Goal: Use online tool/utility: Utilize a website feature to perform a specific function

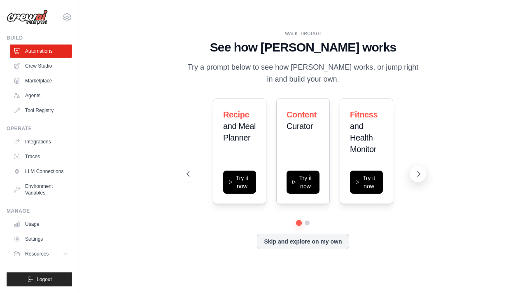
click at [417, 174] on icon at bounding box center [419, 174] width 8 height 8
click at [421, 175] on icon at bounding box center [419, 174] width 8 height 8
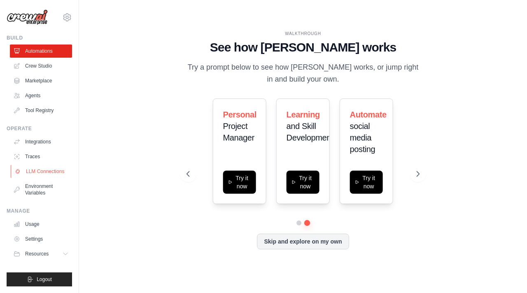
click at [61, 173] on link "LLM Connections" at bounding box center [42, 171] width 62 height 13
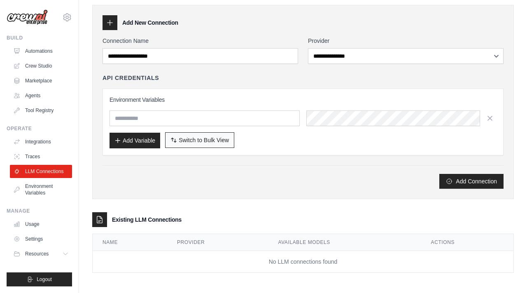
scroll to position [29, 0]
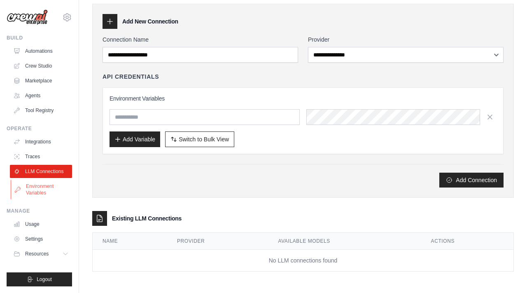
click at [61, 191] on link "Environment Variables" at bounding box center [42, 190] width 62 height 20
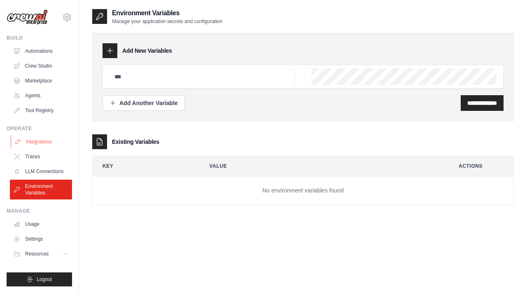
click at [61, 142] on link "Integrations" at bounding box center [42, 141] width 62 height 13
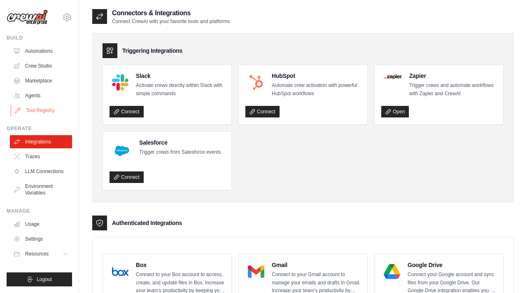
click at [61, 112] on link "Tool Registry" at bounding box center [42, 110] width 62 height 13
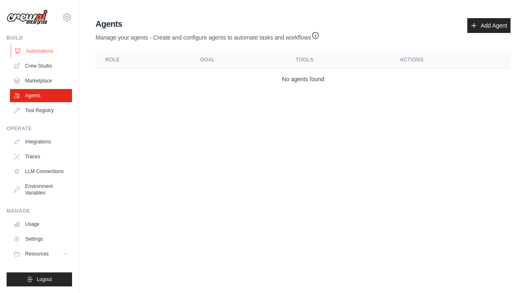
click at [63, 56] on link "Automations" at bounding box center [42, 50] width 62 height 13
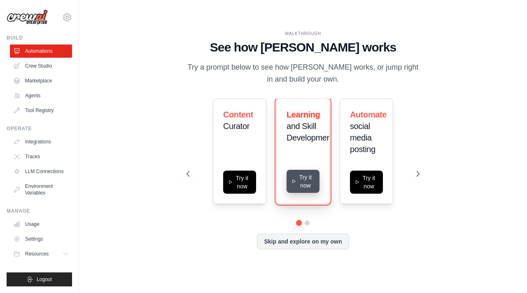
click at [301, 191] on button "Try it now" at bounding box center [303, 181] width 33 height 23
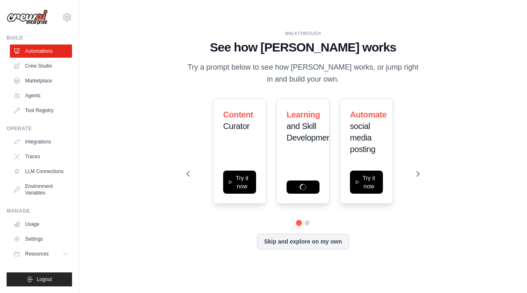
click at [104, 96] on div "WALKTHROUGH See how CrewAI works Try a prompt below to see how CrewAI works, or…" at bounding box center [303, 146] width 422 height 276
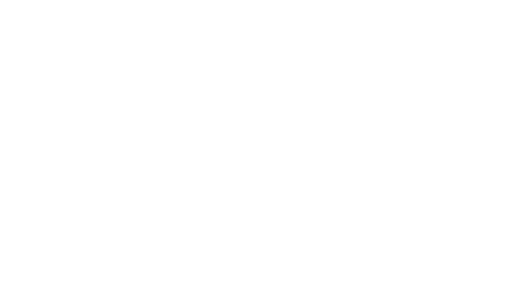
click at [355, 0] on html at bounding box center [263, 0] width 527 height 0
click at [323, 0] on html at bounding box center [263, 0] width 527 height 0
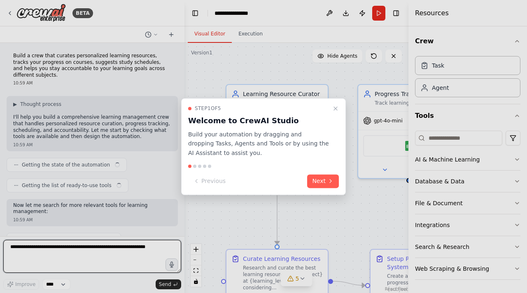
scroll to position [276, 0]
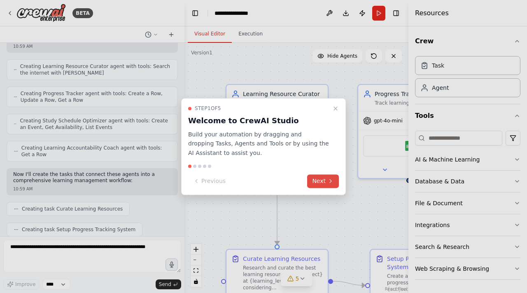
click at [319, 179] on button "Next" at bounding box center [323, 181] width 32 height 14
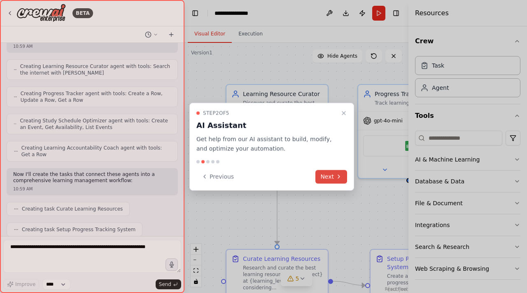
click at [326, 174] on button "Next" at bounding box center [332, 177] width 32 height 14
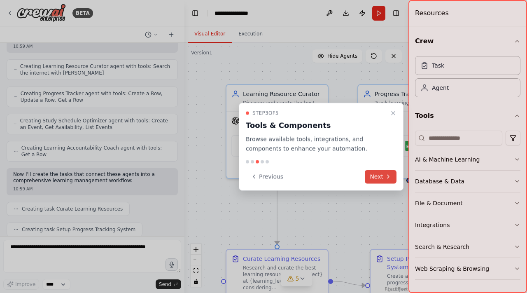
scroll to position [318, 0]
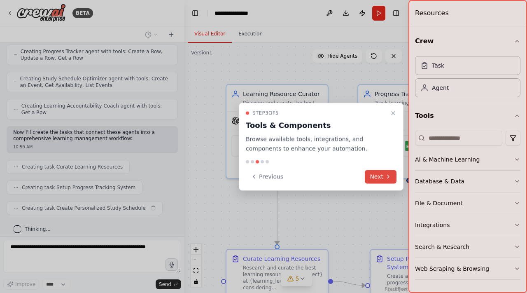
click at [386, 176] on icon at bounding box center [388, 176] width 7 height 7
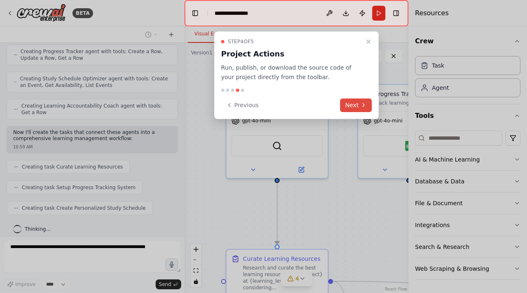
click at [352, 108] on button "Next" at bounding box center [356, 105] width 32 height 14
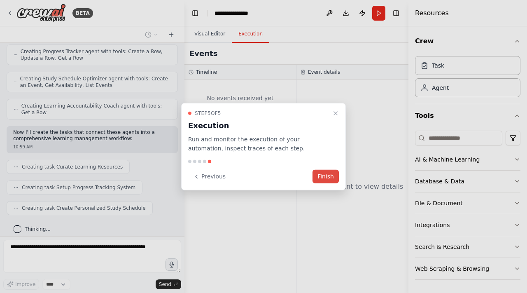
click at [316, 175] on button "Finish" at bounding box center [326, 177] width 26 height 14
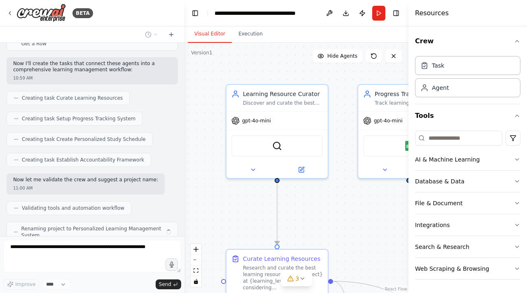
scroll to position [414, 0]
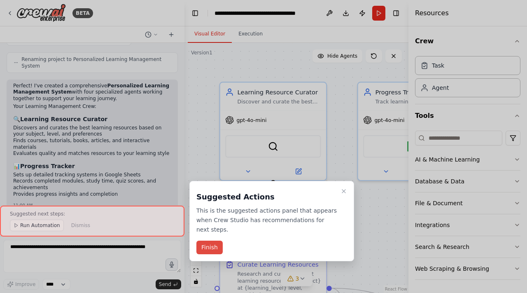
click at [202, 254] on button "Finish" at bounding box center [209, 248] width 26 height 14
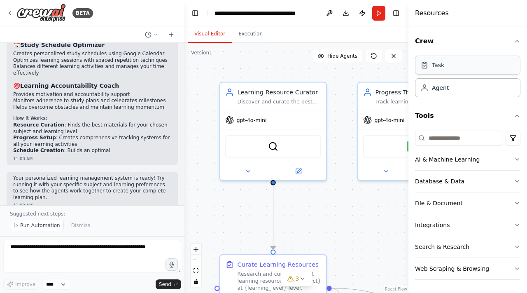
click at [428, 73] on div "Task" at bounding box center [467, 65] width 105 height 19
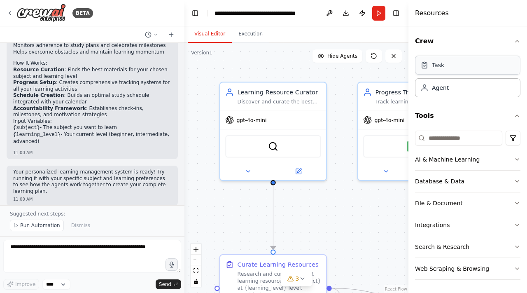
click at [447, 67] on div "Task" at bounding box center [467, 65] width 105 height 19
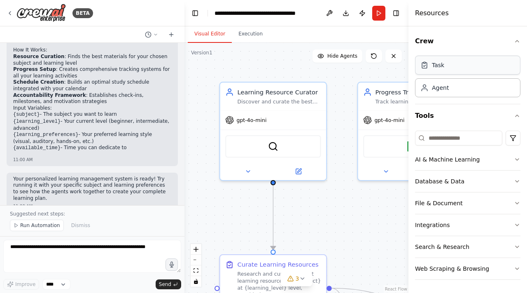
click at [447, 67] on div "Task" at bounding box center [467, 65] width 105 height 19
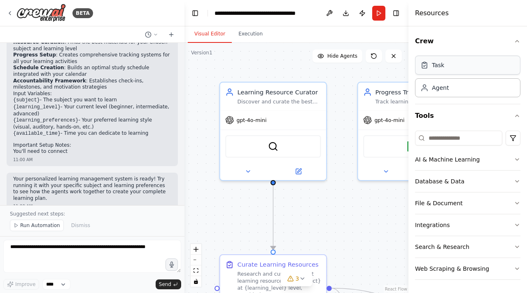
click at [447, 67] on div "Task" at bounding box center [467, 65] width 105 height 19
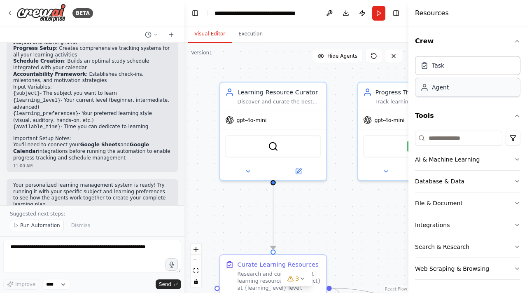
scroll to position [813, 0]
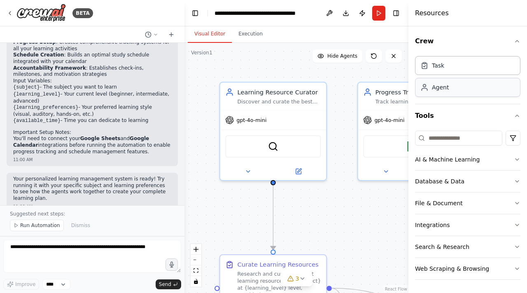
click at [430, 89] on div "Agent" at bounding box center [435, 87] width 28 height 8
click at [453, 63] on div "Task" at bounding box center [467, 65] width 105 height 19
click at [467, 173] on button "Database & Data" at bounding box center [467, 181] width 105 height 21
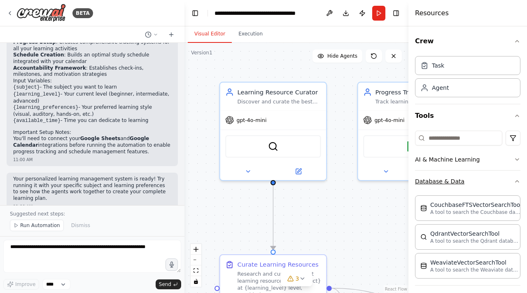
click at [480, 187] on button "Database & Data" at bounding box center [467, 181] width 105 height 21
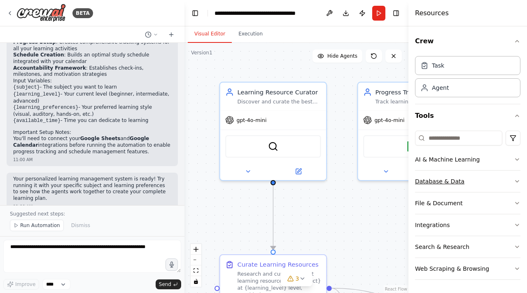
click at [480, 187] on button "Database & Data" at bounding box center [467, 181] width 105 height 21
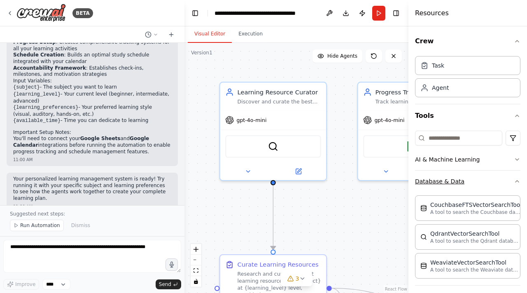
click at [480, 187] on button "Database & Data" at bounding box center [467, 181] width 105 height 21
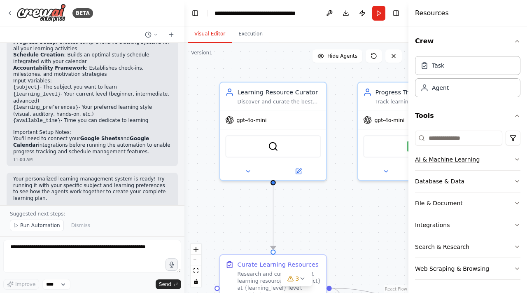
click at [464, 152] on button "AI & Machine Learning" at bounding box center [467, 159] width 105 height 21
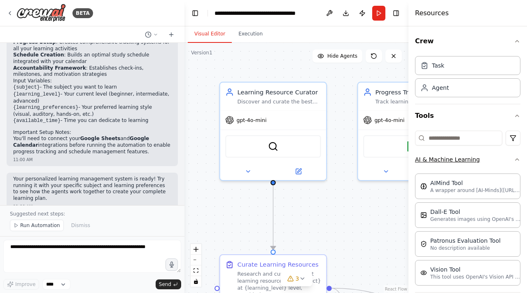
click at [462, 156] on button "AI & Machine Learning" at bounding box center [467, 159] width 105 height 21
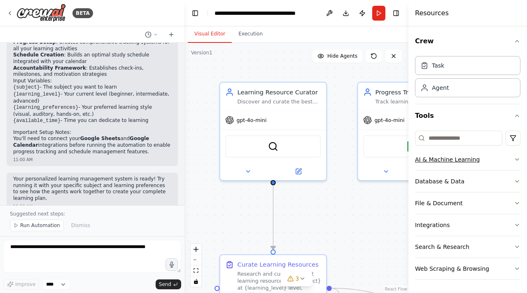
click at [462, 156] on button "AI & Machine Learning" at bounding box center [467, 159] width 105 height 21
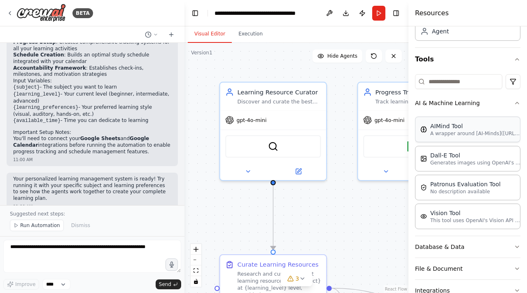
scroll to position [61, 0]
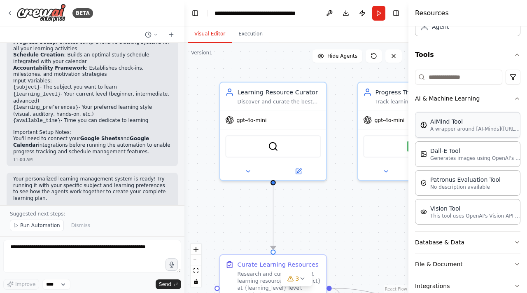
click at [441, 132] on div "AIMind Tool A wrapper around [AI-Minds]([URL][DOMAIN_NAME]). Useful for when yo…" at bounding box center [467, 125] width 105 height 26
click at [438, 127] on p "A wrapper around [AI-Minds]([URL][DOMAIN_NAME]). Useful for when you need answe…" at bounding box center [475, 129] width 91 height 7
click at [485, 94] on button "AI & Machine Learning" at bounding box center [467, 98] width 105 height 21
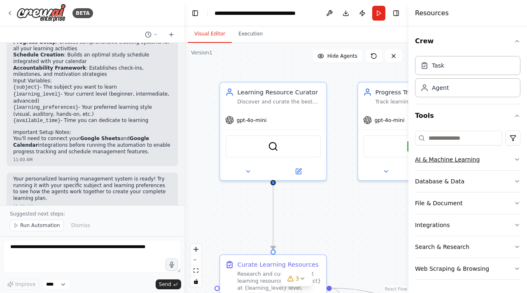
scroll to position [0, 0]
click at [456, 77] on div "Task Agent" at bounding box center [467, 75] width 105 height 44
click at [288, 146] on div "SerperDevTool" at bounding box center [273, 144] width 96 height 22
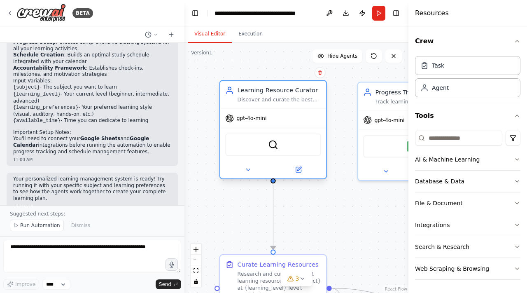
click at [288, 146] on div "SerperDevTool" at bounding box center [273, 144] width 96 height 22
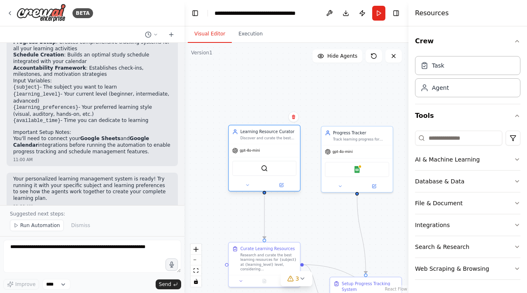
click at [268, 164] on div "SerperDevTool" at bounding box center [264, 168] width 64 height 15
click at [272, 180] on div at bounding box center [264, 185] width 71 height 12
click at [271, 175] on div "SerperDevTool" at bounding box center [264, 168] width 71 height 22
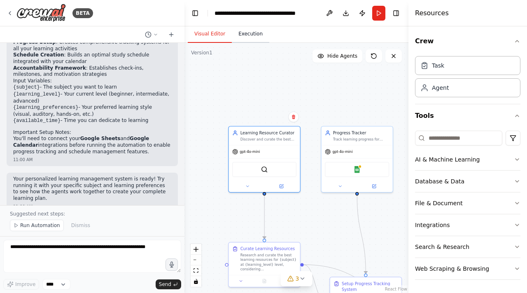
click at [243, 33] on button "Execution" at bounding box center [250, 34] width 37 height 17
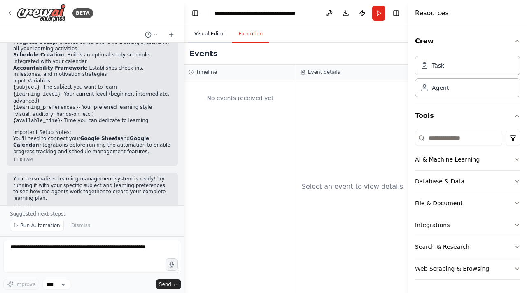
click at [225, 31] on button "Visual Editor" at bounding box center [210, 34] width 44 height 17
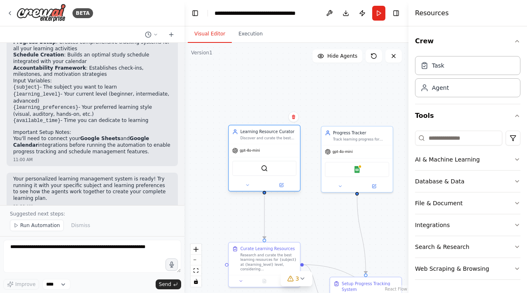
click at [269, 157] on div "SerperDevTool" at bounding box center [264, 168] width 71 height 22
click at [271, 167] on div "SerperDevTool" at bounding box center [264, 168] width 64 height 15
click at [346, 178] on div "Google Sheets" at bounding box center [357, 168] width 71 height 22
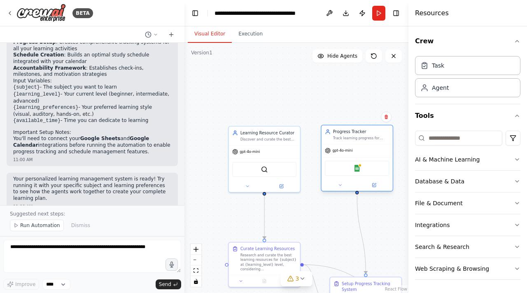
click at [341, 167] on div "Google Sheets" at bounding box center [357, 168] width 64 height 15
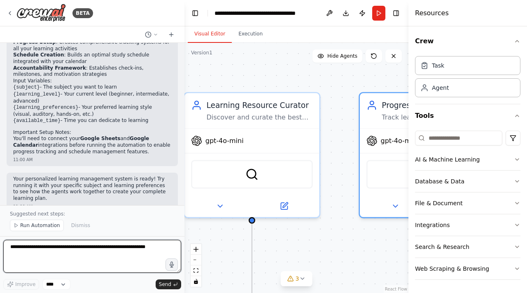
click at [90, 248] on textarea at bounding box center [92, 256] width 178 height 33
type textarea "**********"
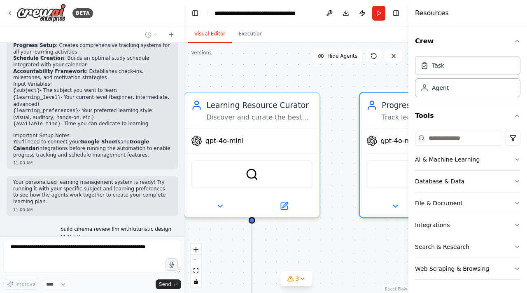
scroll to position [831, 0]
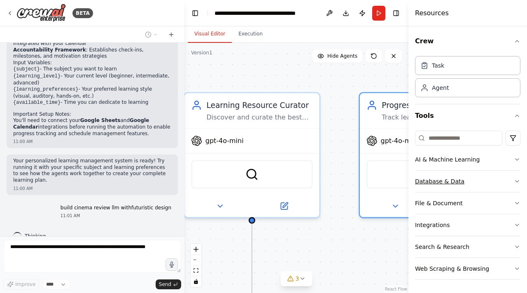
click at [519, 185] on button "Database & Data" at bounding box center [467, 181] width 105 height 21
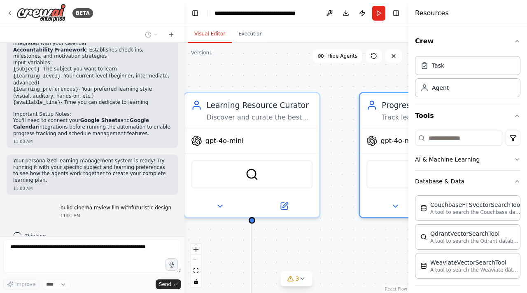
scroll to position [35, 0]
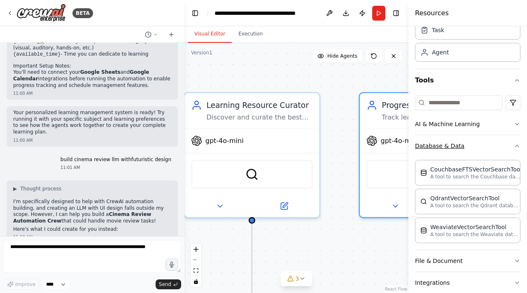
click at [516, 146] on icon "button" at bounding box center [517, 146] width 3 height 2
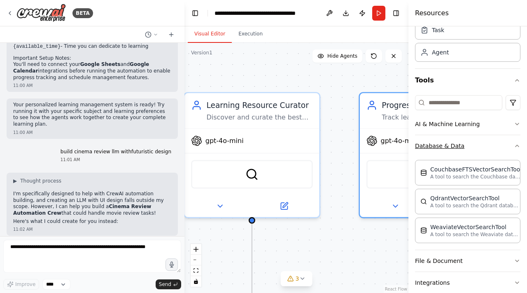
scroll to position [0, 0]
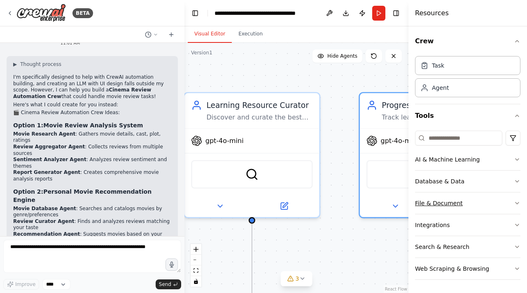
click at [481, 197] on button "File & Document" at bounding box center [467, 202] width 105 height 21
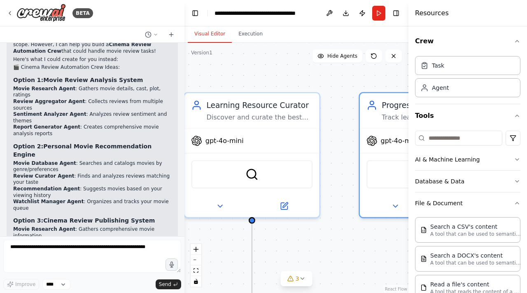
scroll to position [1071, 0]
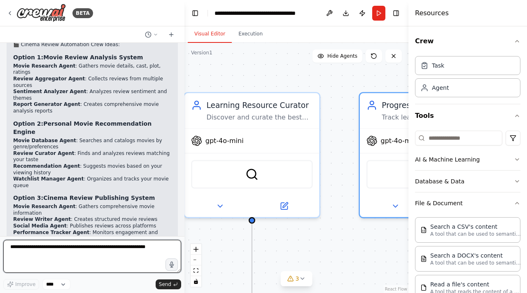
click at [37, 252] on textarea at bounding box center [92, 256] width 178 height 33
type textarea "*"
type textarea "**********"
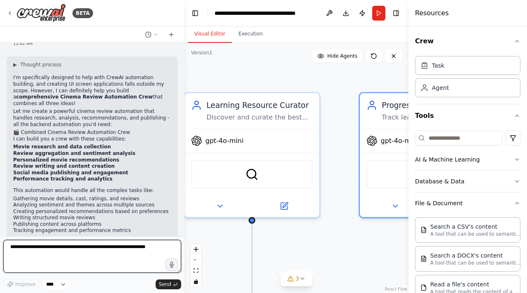
scroll to position [1345, 0]
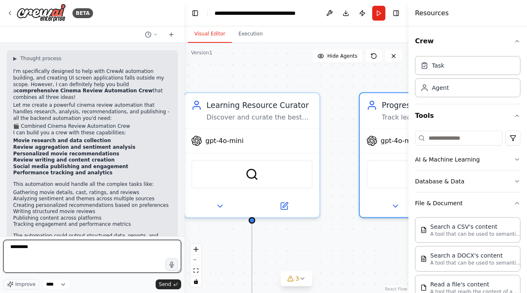
type textarea "**********"
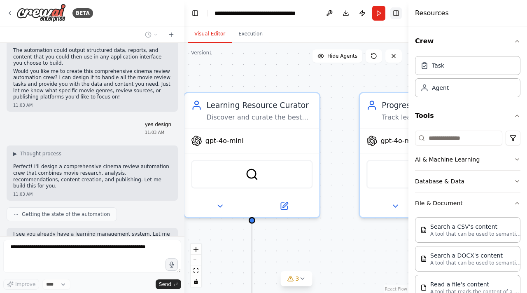
scroll to position [1537, 0]
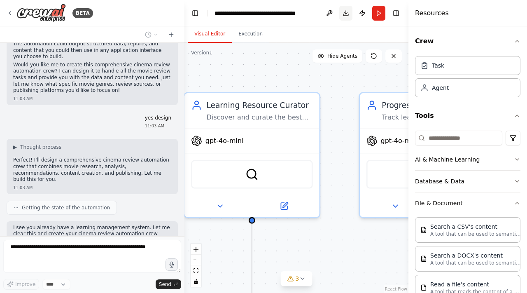
click at [346, 19] on button "Download" at bounding box center [345, 13] width 13 height 15
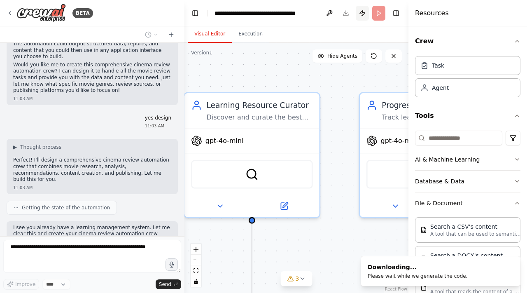
click at [360, 14] on button "Publish" at bounding box center [362, 13] width 13 height 15
click at [360, 14] on header "**********" at bounding box center [297, 13] width 224 height 26
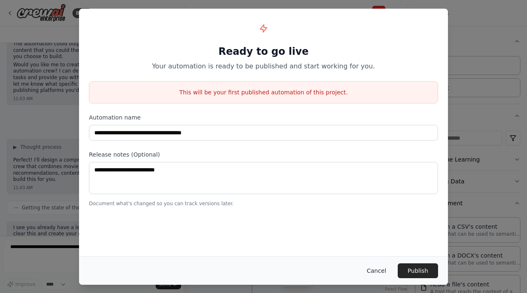
click at [377, 271] on button "Cancel" at bounding box center [376, 270] width 33 height 15
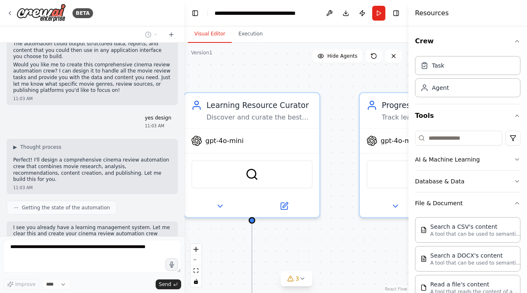
click at [331, 63] on div ".deletable-edge-delete-btn { width: 20px; height: 20px; border: 0px solid #ffff…" at bounding box center [297, 168] width 224 height 250
click at [331, 60] on button "Hide Agents" at bounding box center [338, 55] width 50 height 13
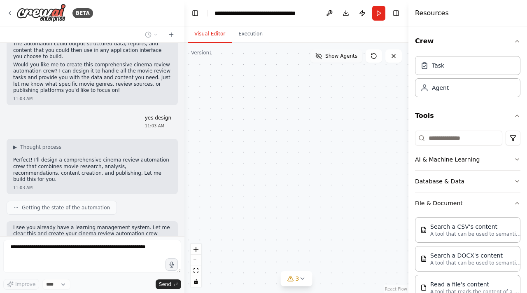
click at [331, 60] on button "Show Agents" at bounding box center [337, 55] width 52 height 13
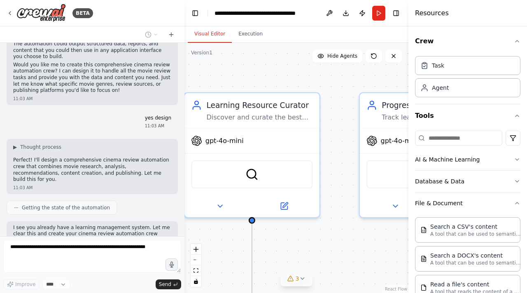
click at [303, 281] on icon at bounding box center [302, 278] width 7 height 7
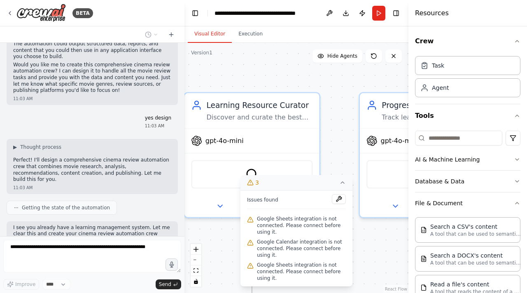
click at [347, 252] on div "Issues found Google Sheets integration is not connected. Please connect before …" at bounding box center [297, 238] width 112 height 96
click at [346, 182] on icon at bounding box center [342, 182] width 7 height 7
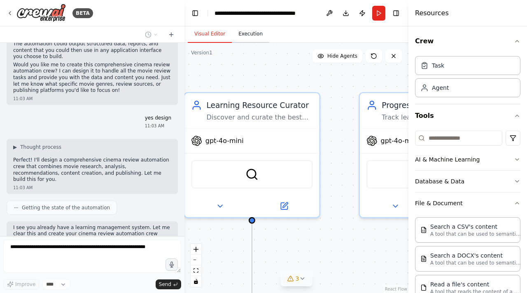
click at [255, 40] on button "Execution" at bounding box center [250, 34] width 37 height 17
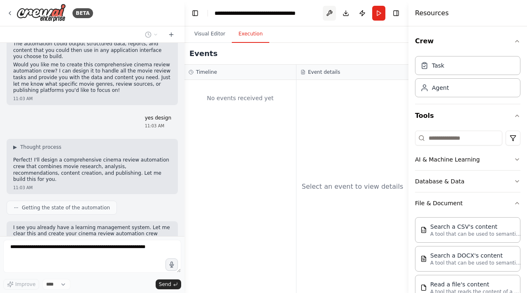
click at [329, 19] on button at bounding box center [329, 13] width 13 height 15
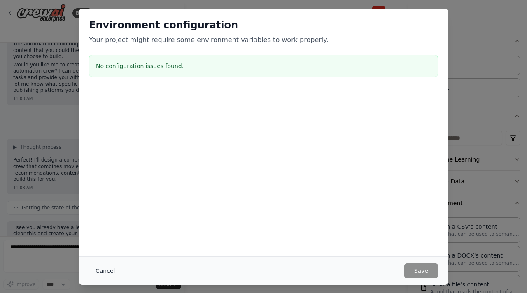
click at [105, 264] on button "Cancel" at bounding box center [105, 270] width 33 height 15
